Goal: Task Accomplishment & Management: Use online tool/utility

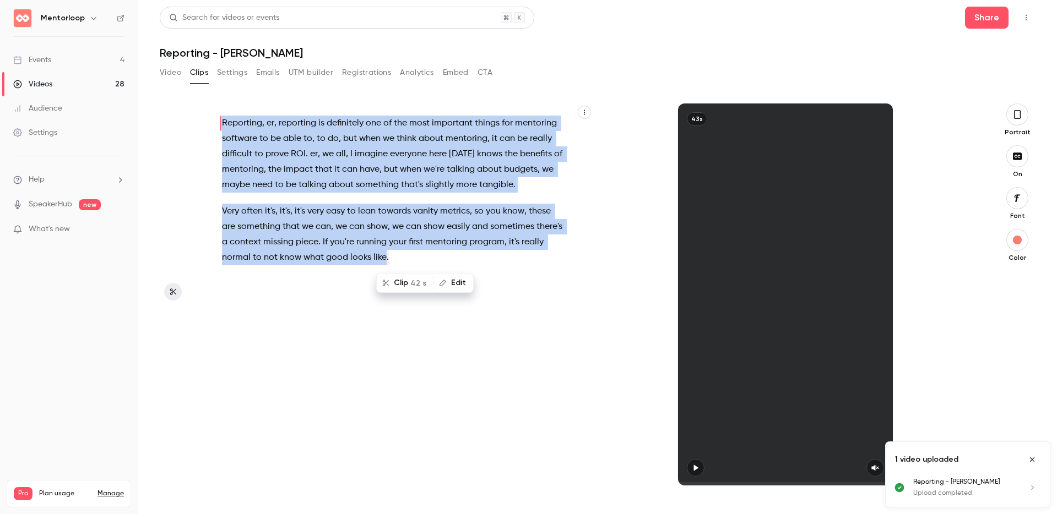
click at [175, 77] on button "Video" at bounding box center [170, 73] width 21 height 18
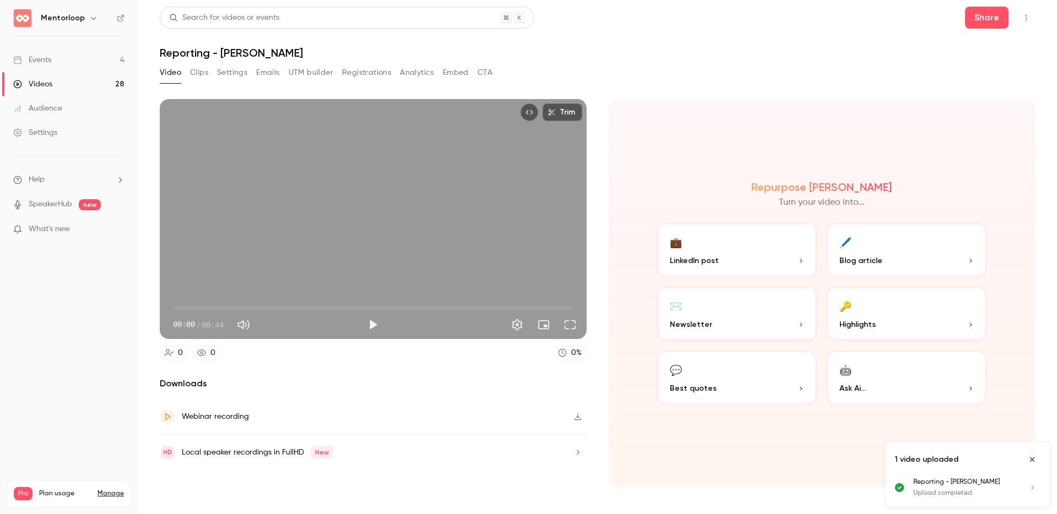
click at [1031, 17] on button "Top Bar Actions" at bounding box center [1026, 18] width 18 height 18
click at [974, 108] on div "Delete" at bounding box center [984, 102] width 86 height 11
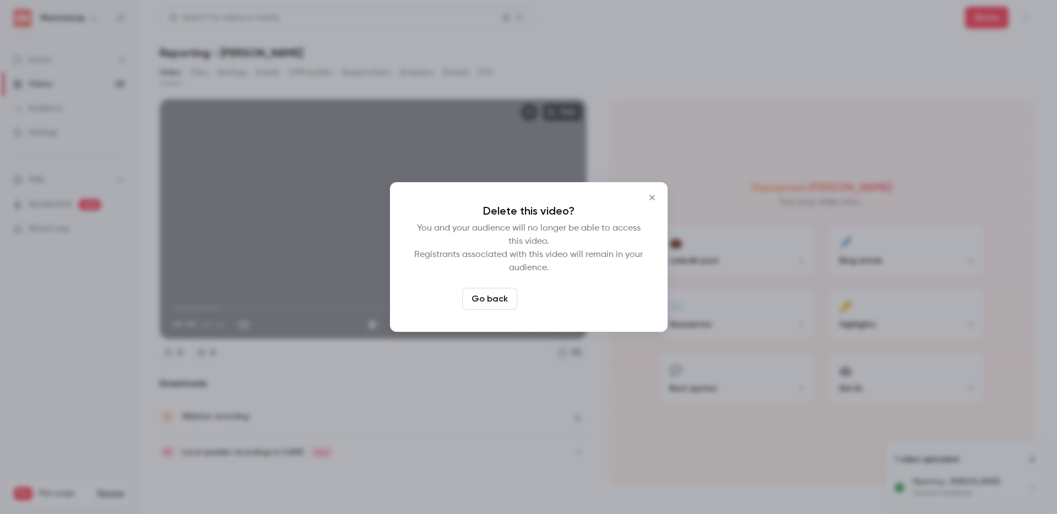
click at [552, 299] on button "Delete video" at bounding box center [558, 299] width 73 height 22
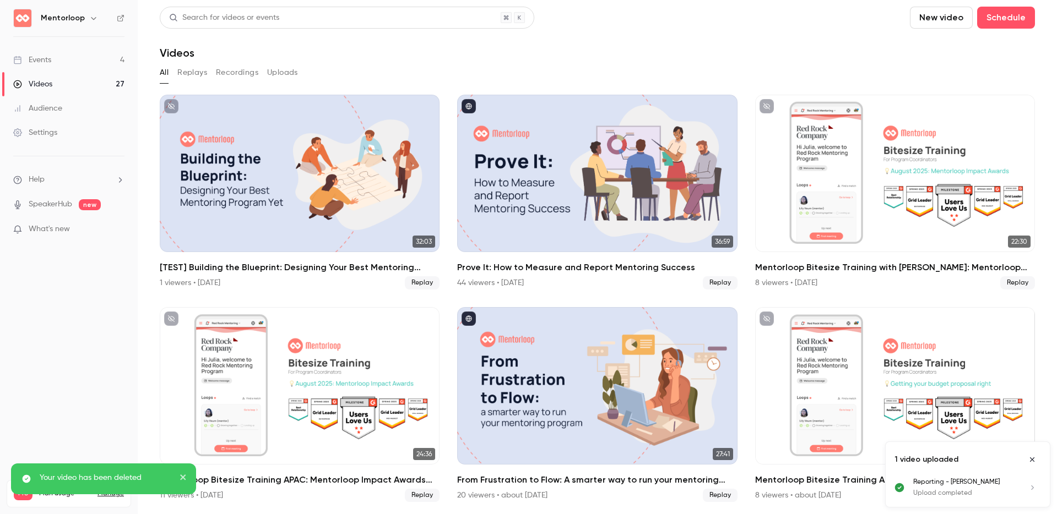
click at [920, 18] on button "New video" at bounding box center [941, 18] width 63 height 22
click at [921, 70] on li "Upload" at bounding box center [964, 76] width 119 height 29
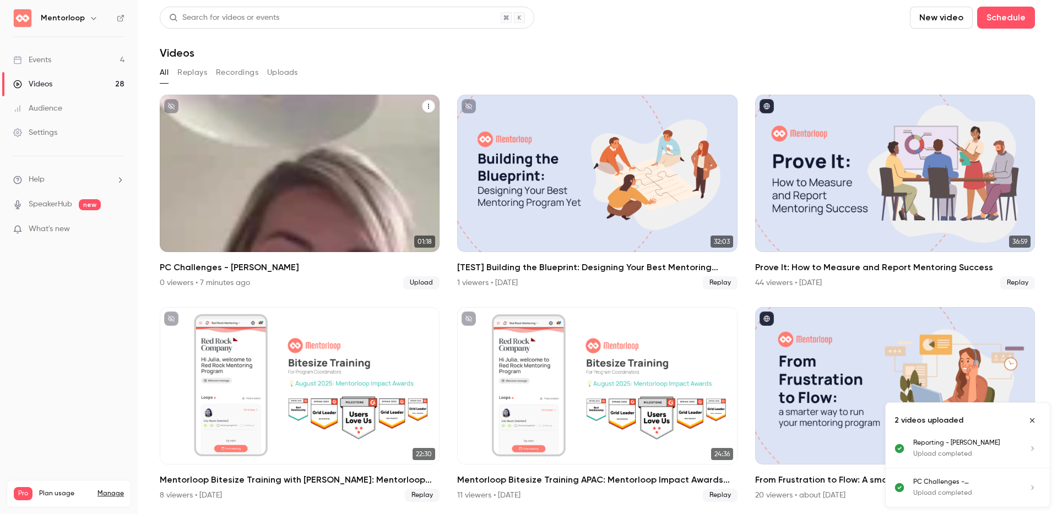
click at [305, 172] on div "Mentorloop [DATE] PC Challenges - [PERSON_NAME]" at bounding box center [300, 174] width 280 height 158
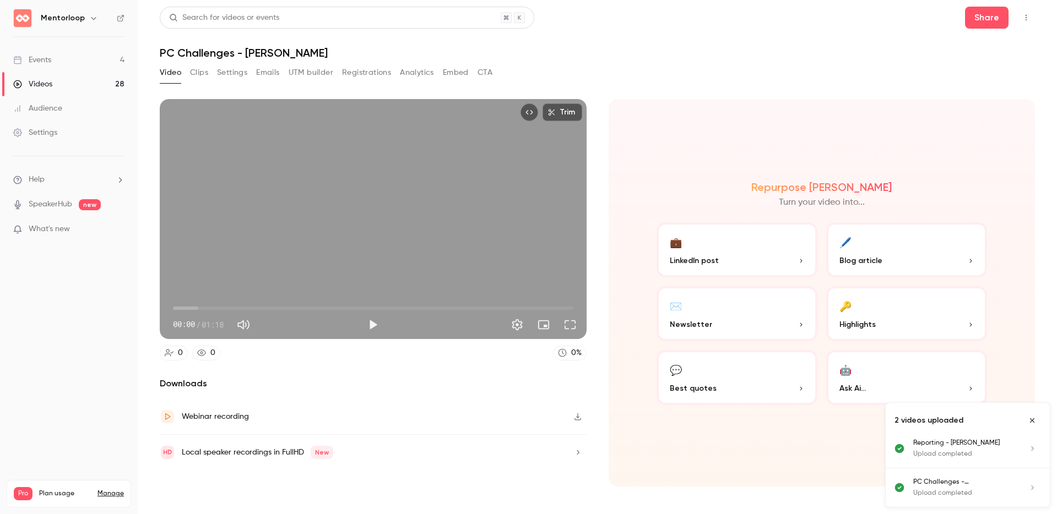
click at [232, 70] on button "Settings" at bounding box center [232, 73] width 30 height 18
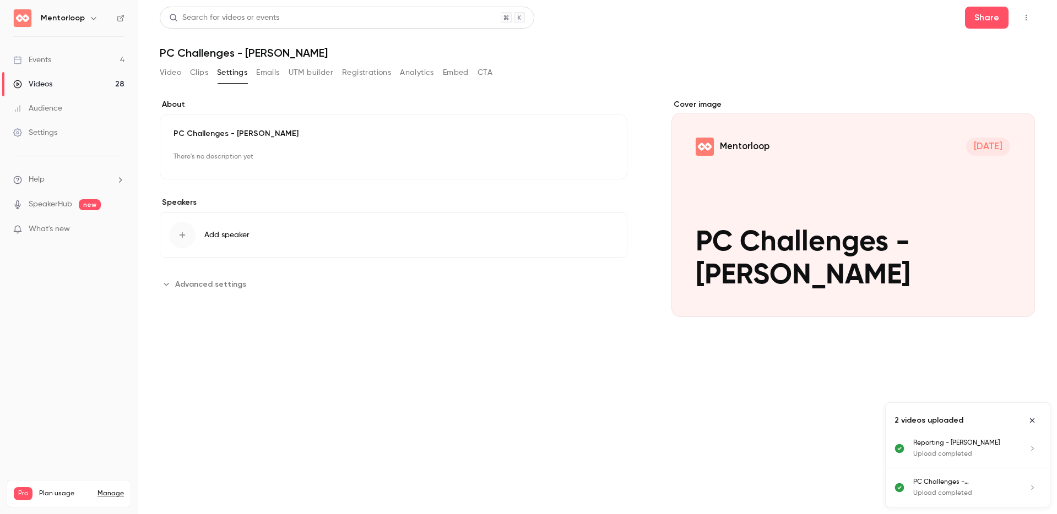
click at [197, 74] on button "Clips" at bounding box center [199, 73] width 18 height 18
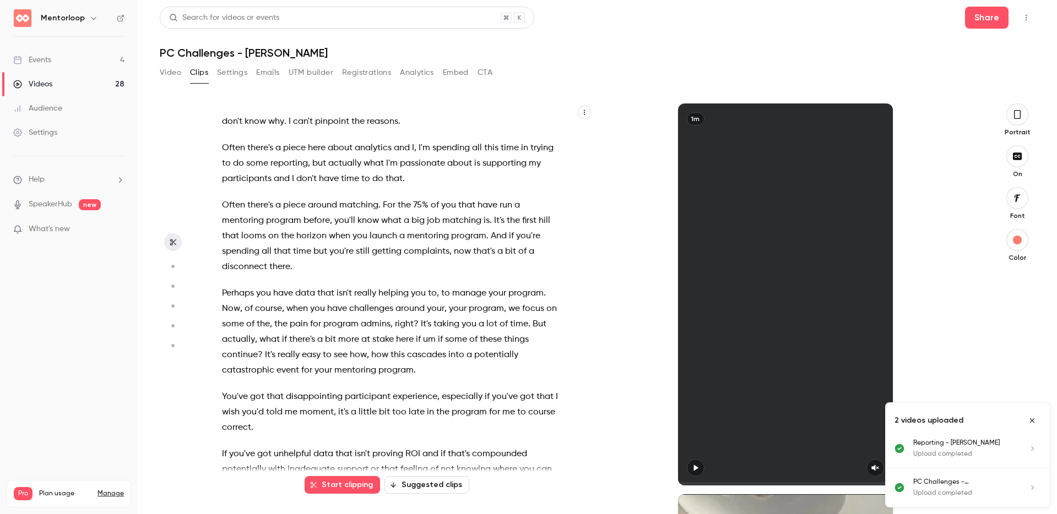
scroll to position [104, 0]
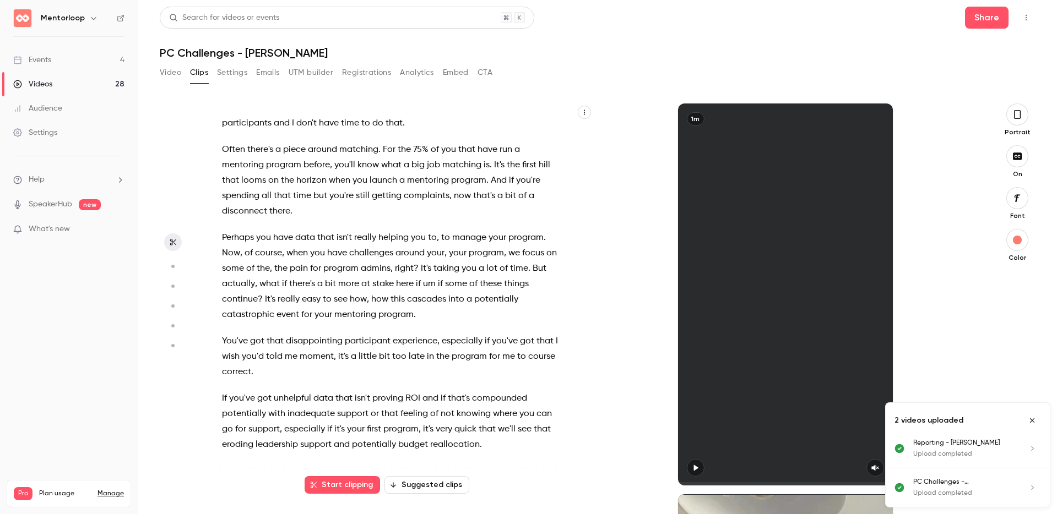
click at [431, 271] on span "It's" at bounding box center [426, 268] width 10 height 15
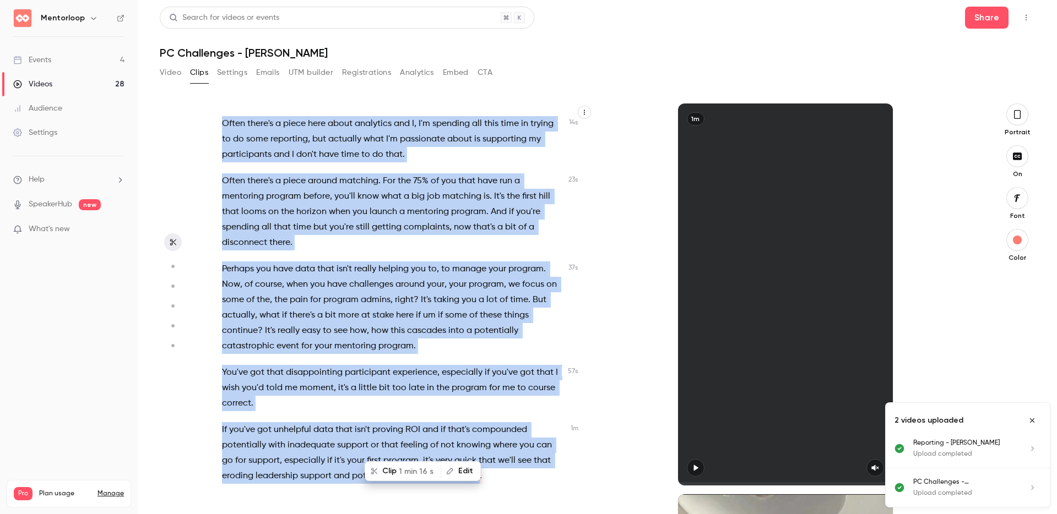
scroll to position [0, 0]
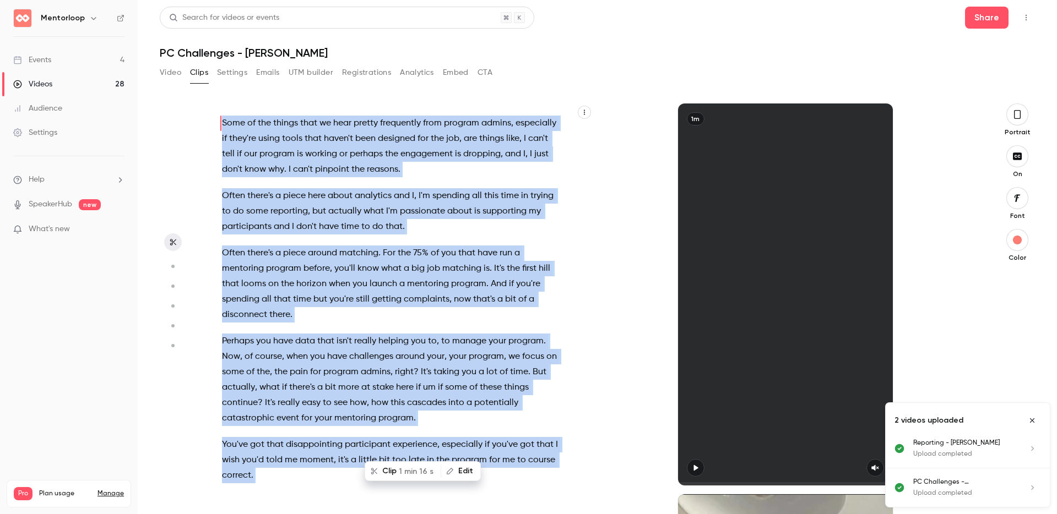
click at [533, 169] on p "Some of the things that we hear pretty frequently from program admins , especia…" at bounding box center [392, 147] width 341 height 62
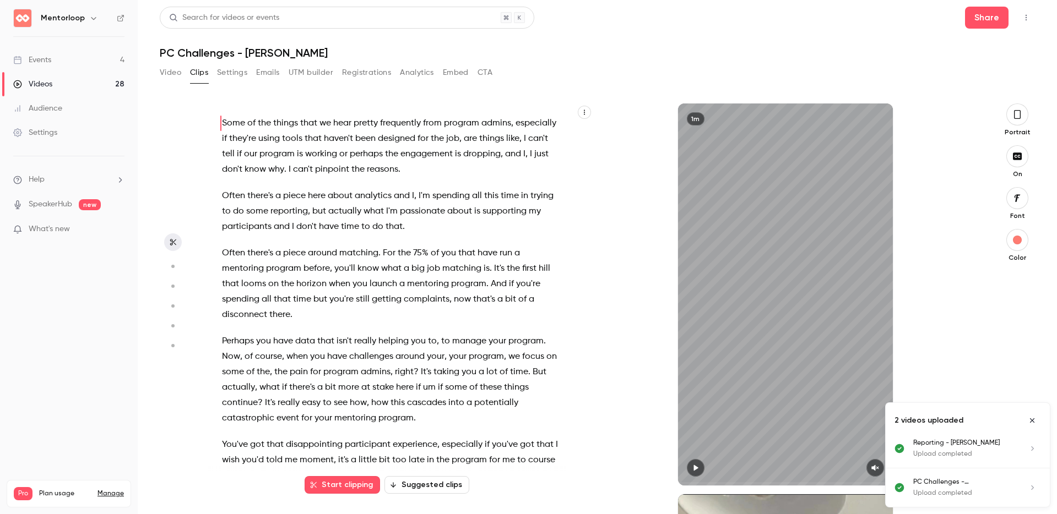
scroll to position [2, 0]
click at [170, 70] on button "Video" at bounding box center [170, 73] width 21 height 18
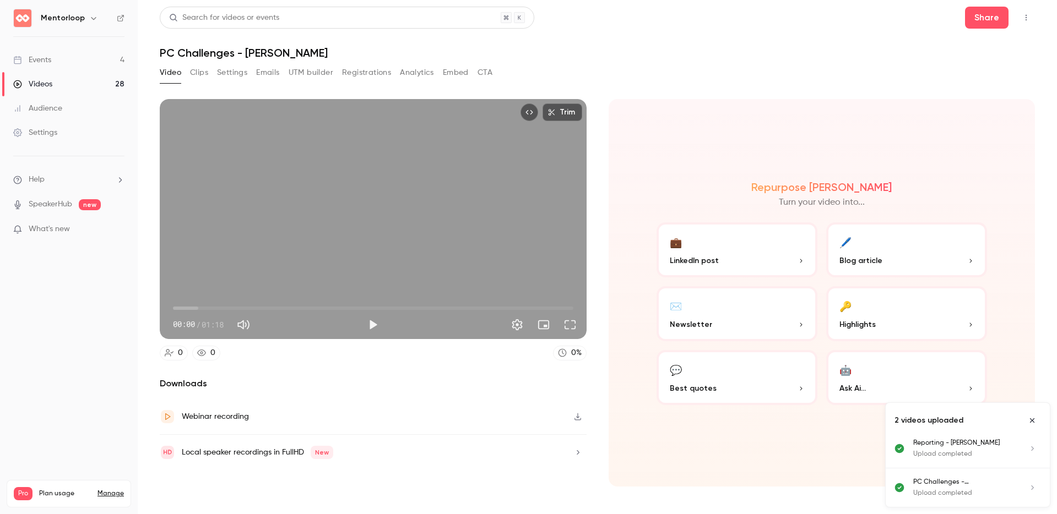
click at [773, 253] on button "💼 LinkedIn post" at bounding box center [737, 250] width 161 height 55
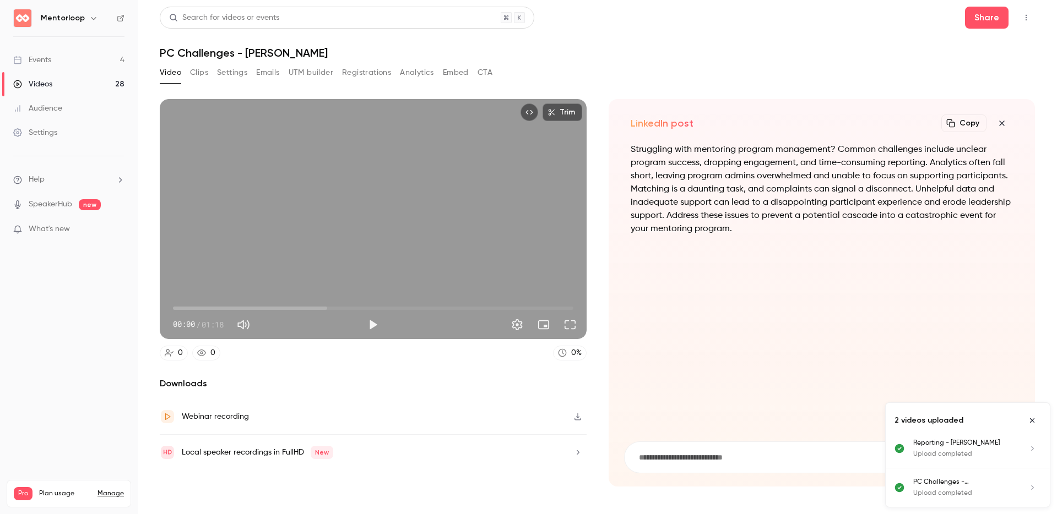
click at [1004, 122] on icon "button" at bounding box center [1001, 123] width 13 height 9
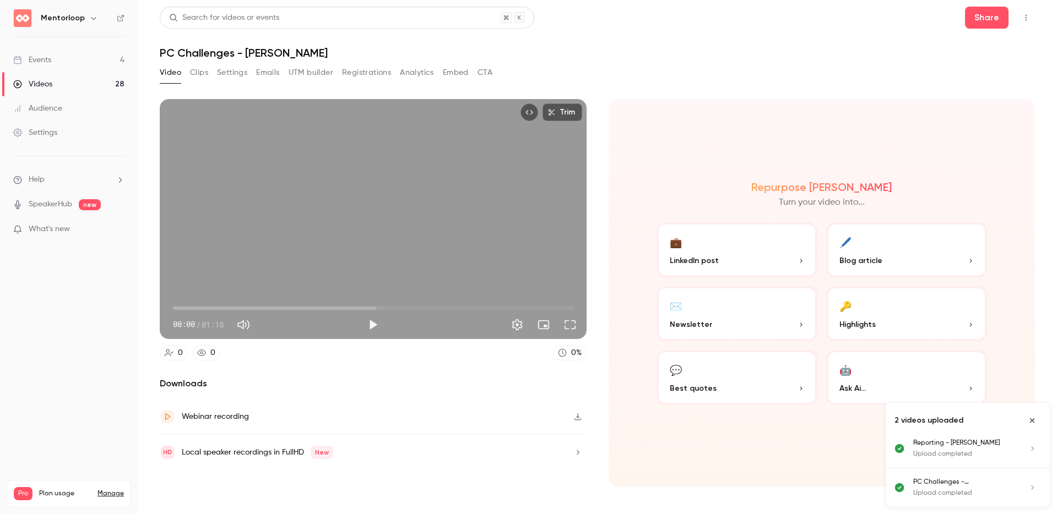
click at [723, 378] on button "💬 Best quotes" at bounding box center [737, 377] width 161 height 55
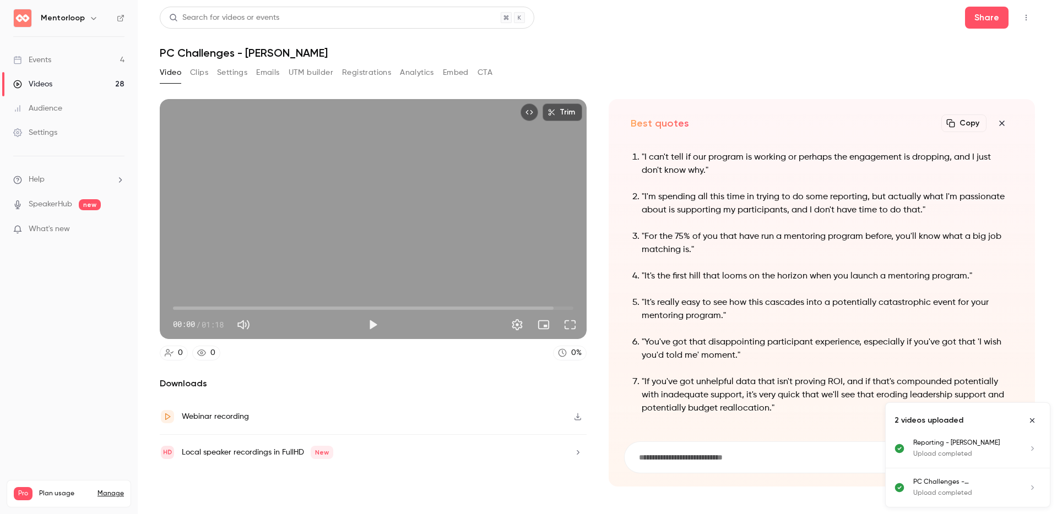
click at [1026, 19] on icon "Top Bar Actions" at bounding box center [1026, 18] width 9 height 8
click at [950, 104] on div "Delete" at bounding box center [984, 102] width 86 height 11
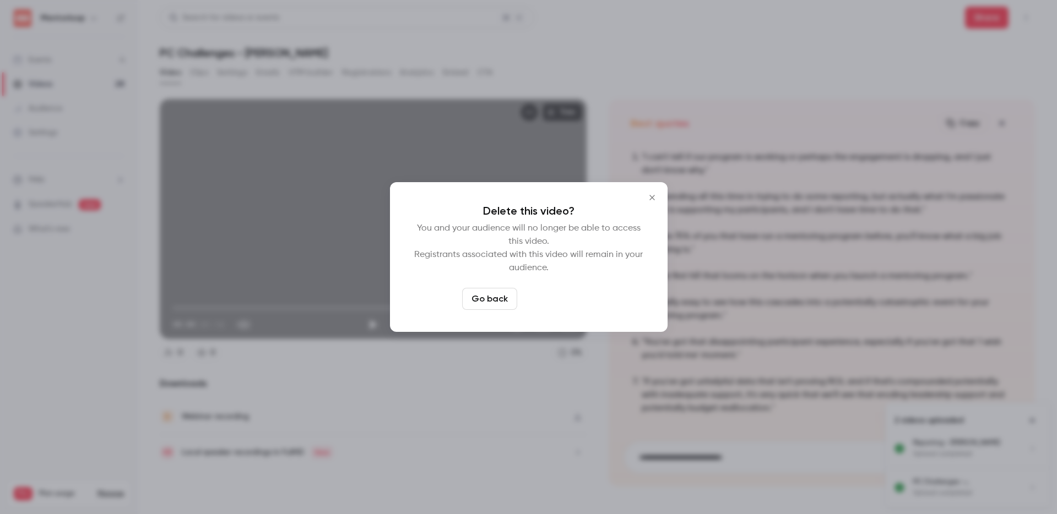
click at [543, 305] on button "Delete video" at bounding box center [558, 299] width 73 height 22
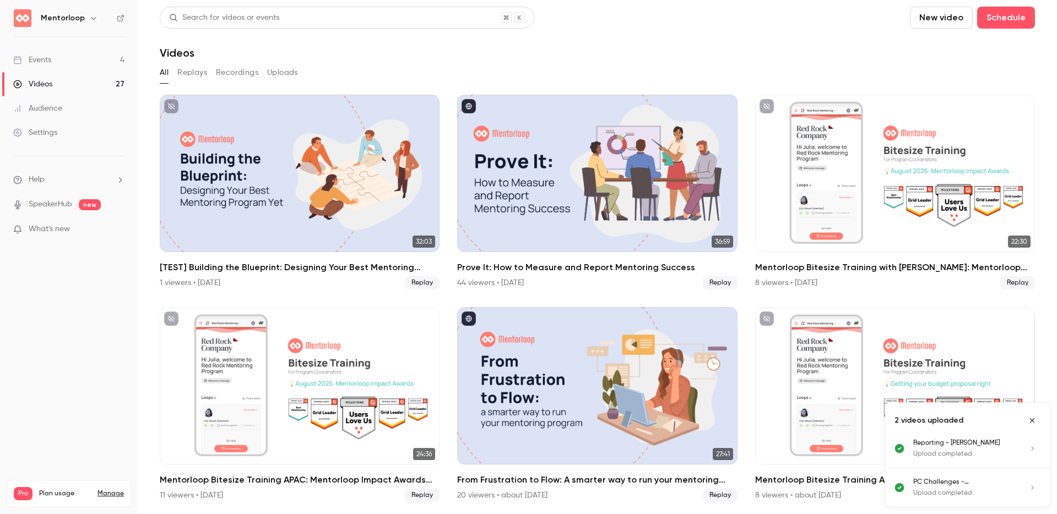
click at [946, 13] on button "New video" at bounding box center [941, 18] width 63 height 22
click at [950, 78] on div "Upload" at bounding box center [973, 76] width 84 height 11
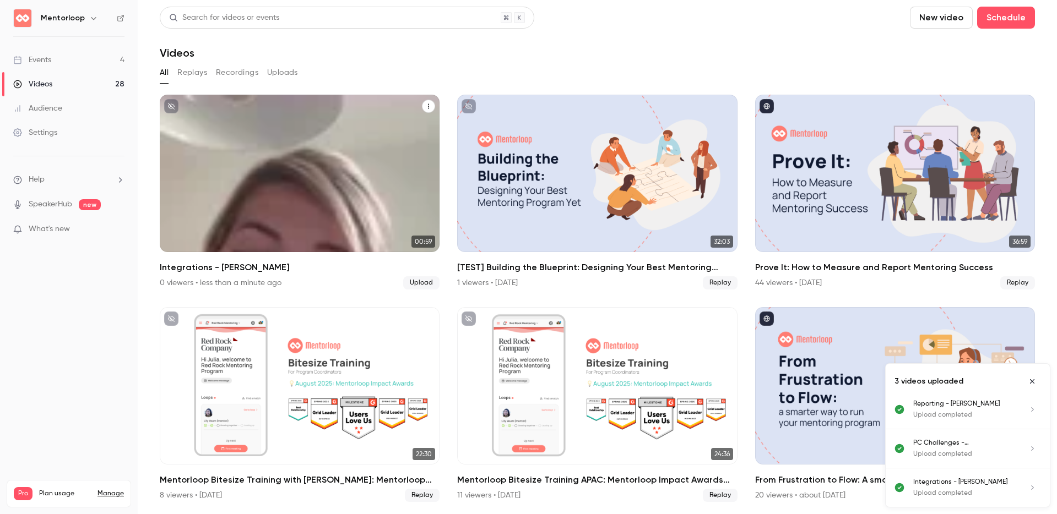
click at [341, 200] on div "Mentorloop [DATE] Integrations - [PERSON_NAME]" at bounding box center [300, 174] width 280 height 158
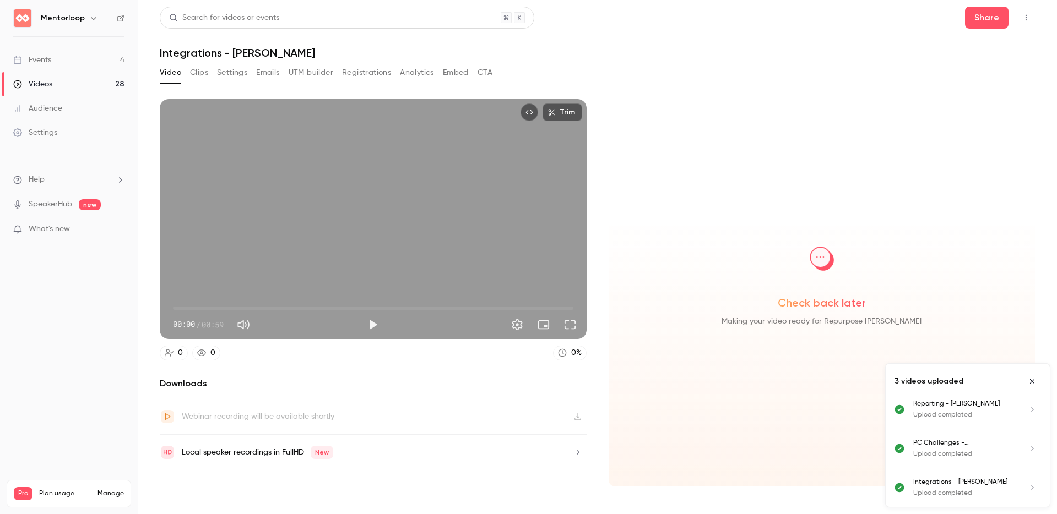
click at [199, 74] on button "Clips" at bounding box center [199, 73] width 18 height 18
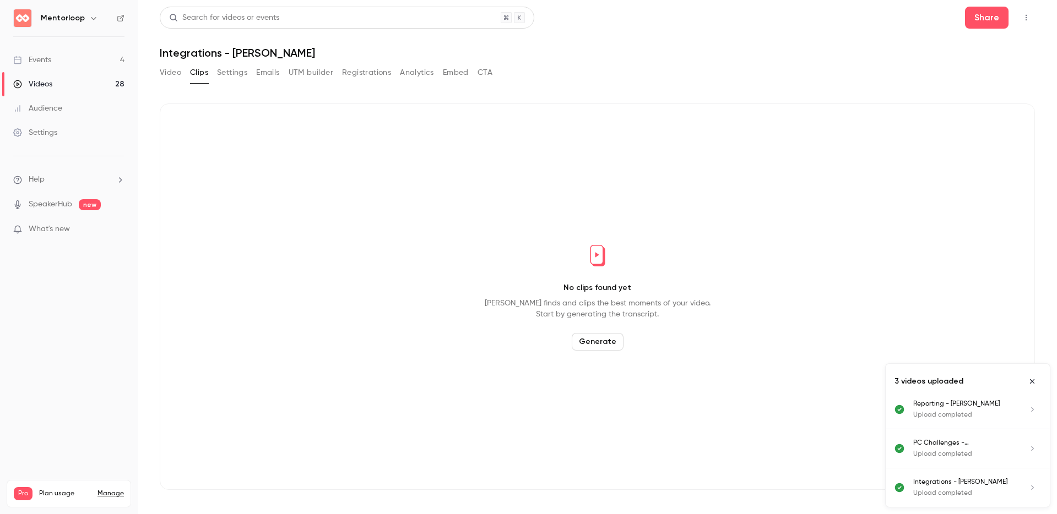
click at [600, 343] on button "Generate" at bounding box center [598, 342] width 52 height 18
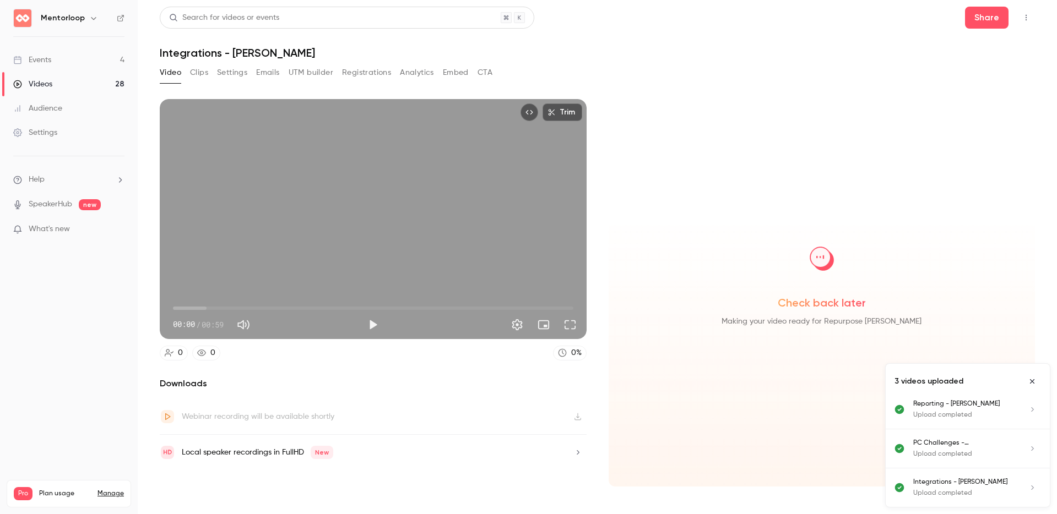
click at [199, 73] on button "Clips" at bounding box center [199, 73] width 18 height 18
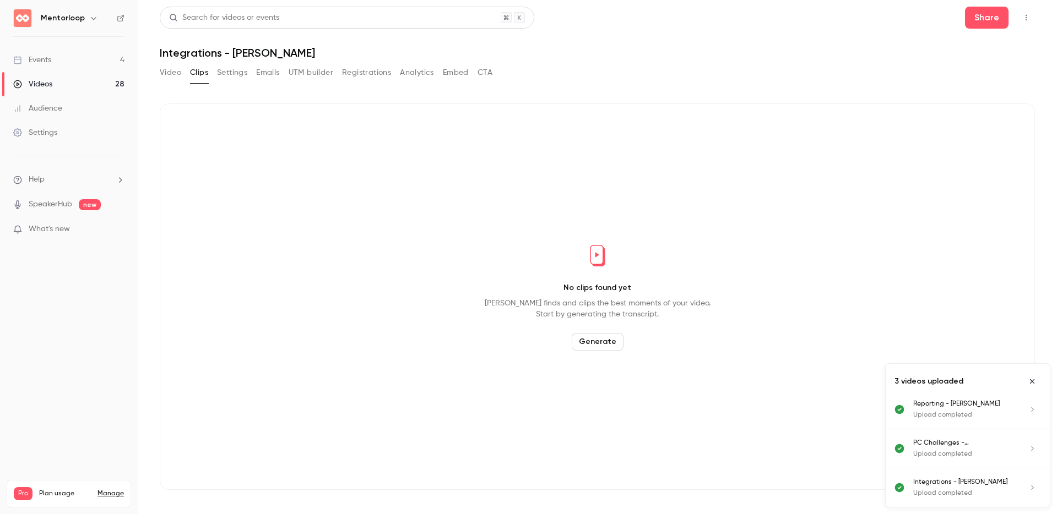
click at [603, 341] on button "Generate" at bounding box center [598, 342] width 52 height 18
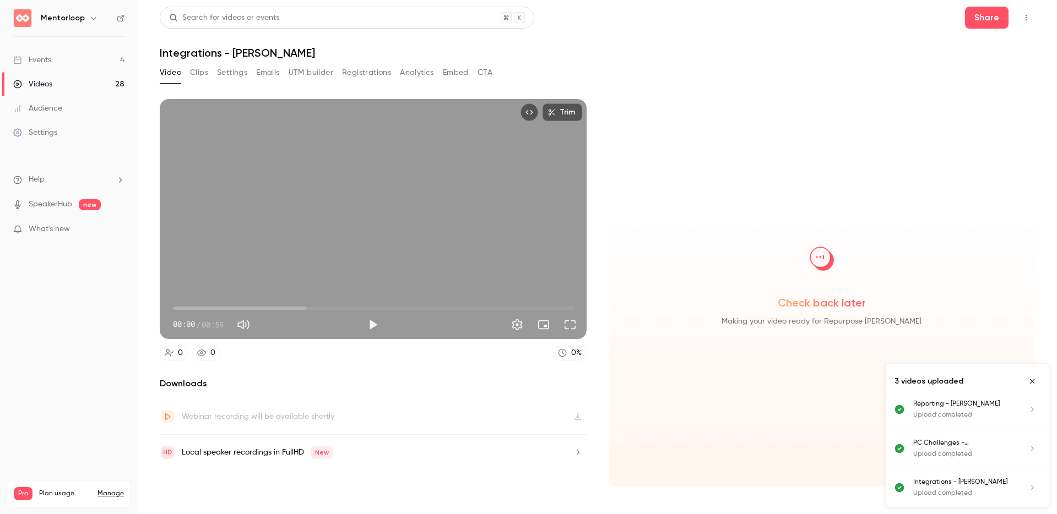
click at [1033, 382] on icon "Close uploads list" at bounding box center [1032, 381] width 4 height 4
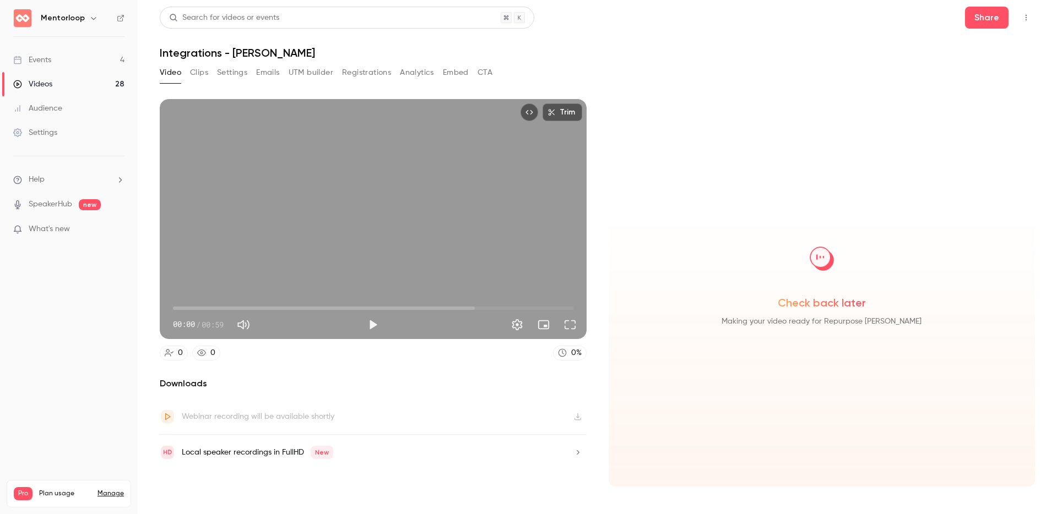
click at [198, 66] on button "Clips" at bounding box center [199, 73] width 18 height 18
